Goal: Ask a question

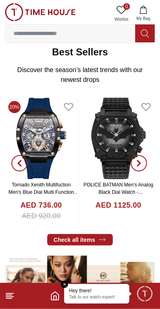
scroll to position [131, 0]
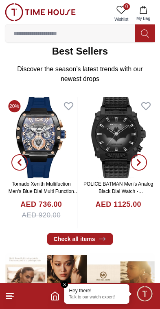
click at [14, 299] on icon at bounding box center [10, 296] width 10 height 10
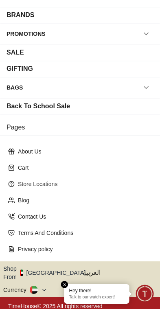
scroll to position [108, 0]
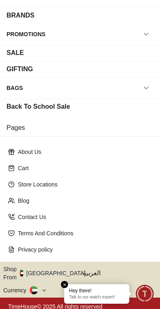
click at [91, 270] on span "العربية" at bounding box center [120, 274] width 75 height 10
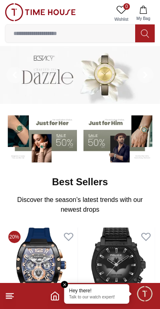
click at [103, 297] on p "Talk to our watch expert!" at bounding box center [96, 298] width 55 height 6
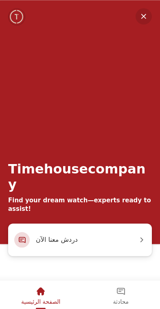
scroll to position [61, 0]
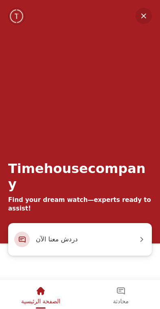
click at [151, 17] on em "تصغير" at bounding box center [144, 16] width 16 height 16
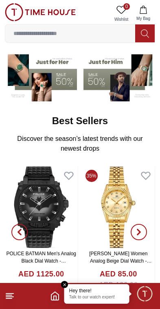
click at [54, 297] on polyline "Home" at bounding box center [55, 298] width 2 height 4
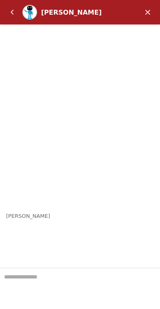
click at [109, 286] on textarea "نحن هنا لمساعدتك" at bounding box center [80, 289] width 160 height 41
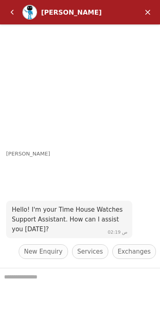
scroll to position [73, 0]
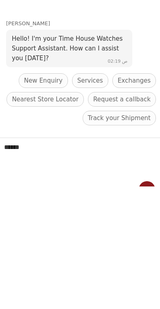
type textarea "******"
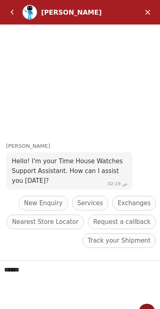
click at [147, 304] on em "إرسال" at bounding box center [147, 312] width 16 height 16
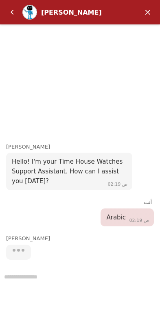
click at [122, 286] on div at bounding box center [80, 288] width 160 height 41
click at [102, 278] on div at bounding box center [80, 288] width 160 height 41
click at [93, 280] on div at bounding box center [80, 288] width 160 height 41
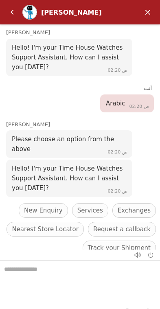
click at [134, 282] on textarea "نحن هنا لمساعدتك" at bounding box center [80, 281] width 160 height 41
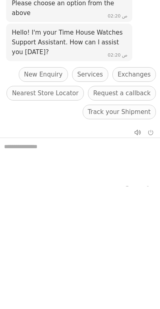
scroll to position [13, 0]
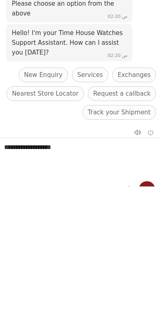
type textarea "**********"
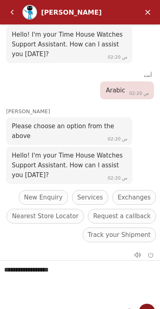
click at [143, 300] on textarea "**********" at bounding box center [80, 281] width 160 height 41
click at [144, 300] on textarea "**********" at bounding box center [80, 281] width 160 height 41
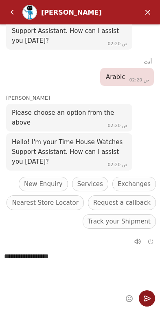
scroll to position [13, 0]
click at [145, 297] on em "إرسال" at bounding box center [147, 299] width 16 height 16
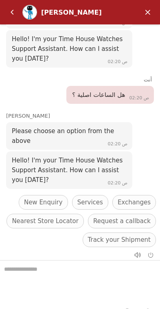
scroll to position [824, 0]
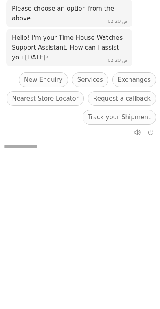
click at [94, 148] on textarea "نحن هنا لمساعدتك" at bounding box center [80, 158] width 160 height 41
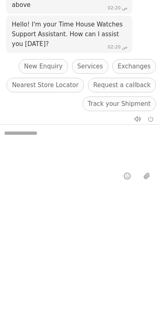
scroll to position [13, 0]
click at [61, 139] on textarea "نحن هنا لمساعدتك" at bounding box center [80, 145] width 160 height 41
paste textarea "**********"
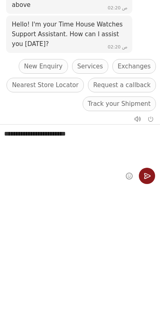
type textarea "**********"
click at [149, 178] on em "إرسال" at bounding box center [147, 176] width 16 height 16
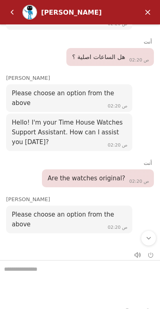
scroll to position [246, 0]
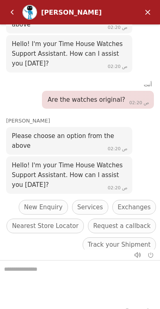
click at [114, 132] on span "Please choose an option from the above" at bounding box center [63, 140] width 102 height 17
click at [114, 146] on span "02:20 ص" at bounding box center [118, 148] width 20 height 5
click at [139, 255] on em "كتم الصوت" at bounding box center [138, 255] width 16 height 16
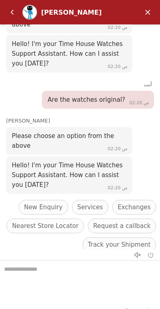
click at [108, 132] on span "Please choose an option from the above" at bounding box center [63, 140] width 102 height 17
click at [13, 14] on em "رجوع" at bounding box center [12, 12] width 16 height 16
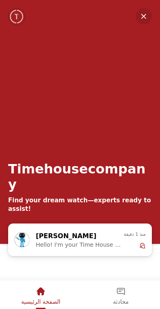
click at [147, 17] on em "تصغير" at bounding box center [144, 16] width 16 height 16
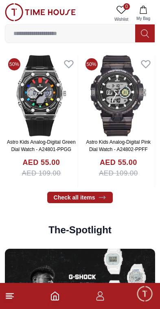
click at [103, 296] on icon "button" at bounding box center [100, 296] width 10 height 10
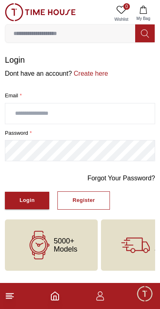
click at [32, 33] on input at bounding box center [70, 33] width 130 height 16
